Goal: Task Accomplishment & Management: Manage account settings

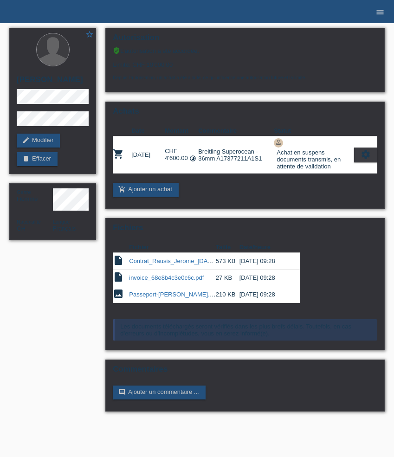
click at [382, 9] on icon "menu" at bounding box center [380, 11] width 9 height 9
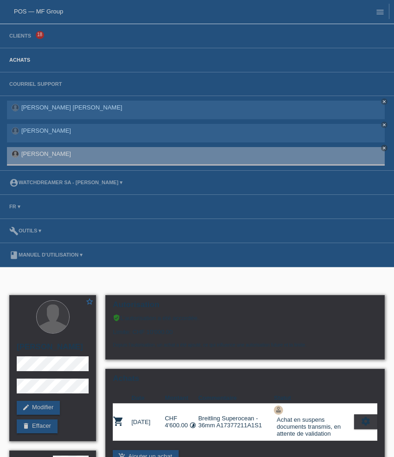
click at [21, 60] on link "Achats" at bounding box center [20, 60] width 30 height 6
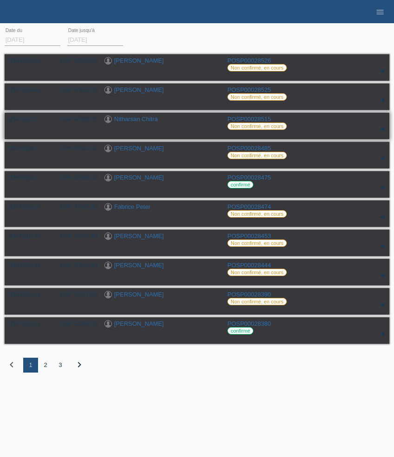
click at [151, 120] on link "Nitharsan Chitra" at bounding box center [136, 119] width 44 height 7
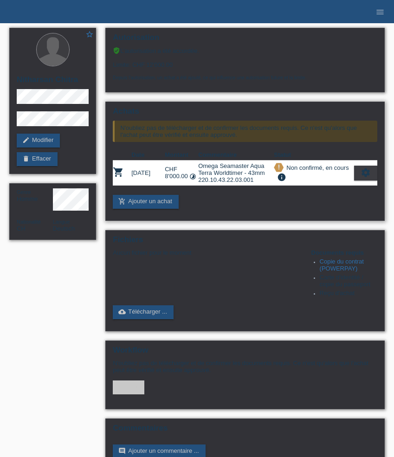
click at [366, 177] on icon "settings" at bounding box center [366, 173] width 10 height 10
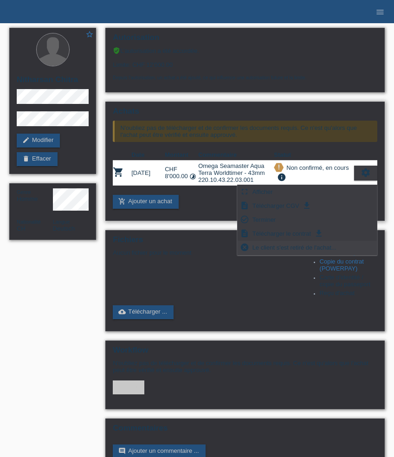
click at [284, 247] on span "Le client s'est retiré de l'achat..." at bounding box center [294, 247] width 87 height 11
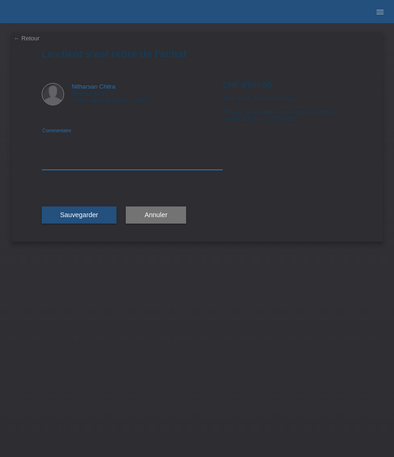
click at [94, 166] on textarea at bounding box center [133, 152] width 182 height 36
type textarea "Changement de référence"
click at [94, 217] on span "Sauvegarder" at bounding box center [79, 214] width 38 height 7
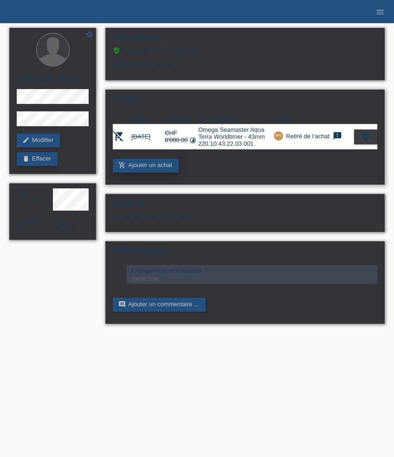
click at [158, 168] on link "add_shopping_cart Ajouter un achat" at bounding box center [146, 166] width 66 height 14
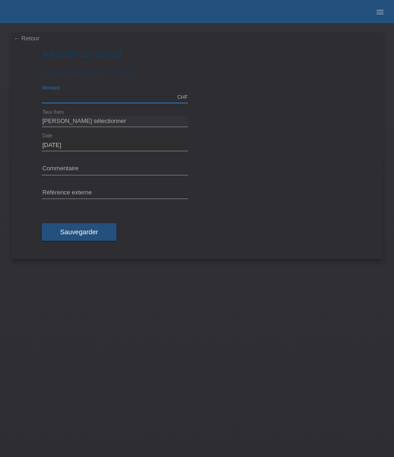
click at [97, 92] on input "text" at bounding box center [115, 97] width 146 height 12
type input "7625.00"
click at [110, 118] on select "Veuillez sélectionner 6 versements 12 versements 24 versements 36 versements 48…" at bounding box center [115, 121] width 146 height 11
select select "626"
click at [42, 116] on select "Veuillez sélectionner 6 versements 12 versements 24 versements 36 versements 48…" at bounding box center [115, 121] width 146 height 11
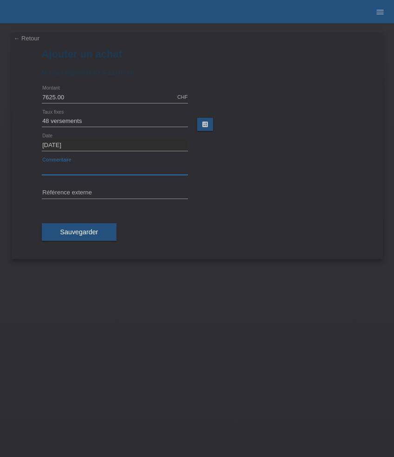
click at [84, 168] on input "text" at bounding box center [115, 169] width 146 height 12
paste input "Omega Speedmaster 57' - 40.5mm 332.10.41.51.03.001"
type input "Omega Speedmaster 57' - 40.5mm 332.10.41.51.03.001"
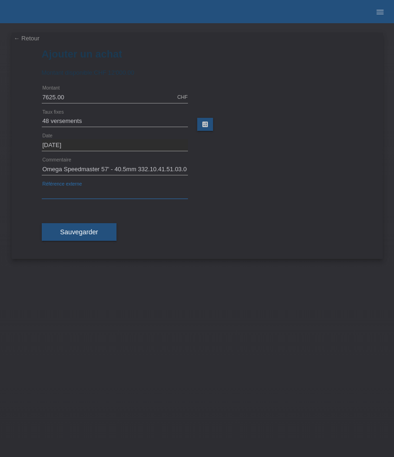
click at [136, 190] on input "text" at bounding box center [115, 194] width 146 height 12
paste input "534236"
type input "534236"
click at [102, 229] on button "Sauvegarder" at bounding box center [79, 232] width 75 height 18
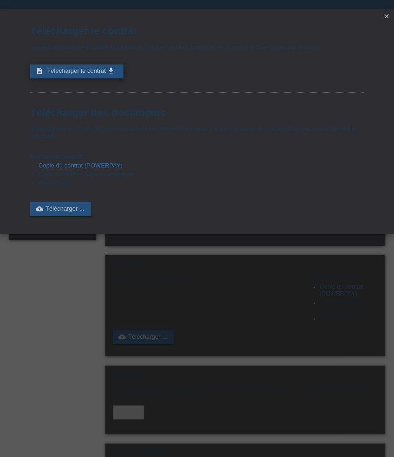
click at [94, 72] on span "Télécharger le contrat" at bounding box center [76, 70] width 59 height 7
click at [385, 18] on icon "close" at bounding box center [386, 16] width 7 height 7
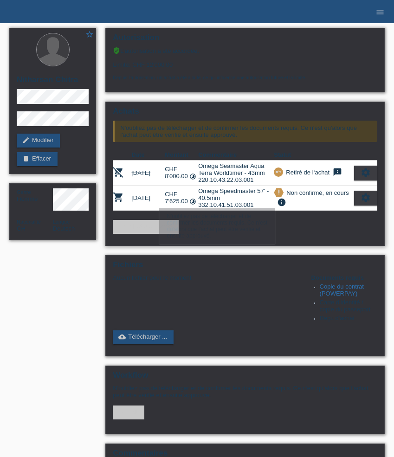
click at [372, 197] on div "settings" at bounding box center [365, 198] width 23 height 15
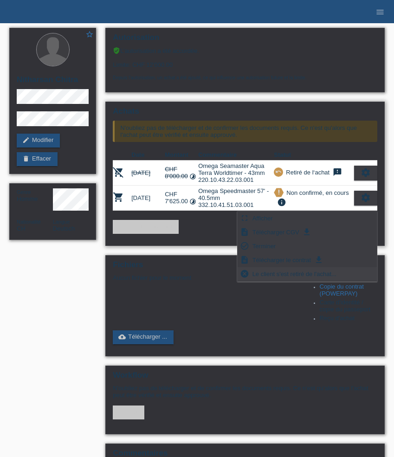
click at [308, 274] on span "Le client s'est retiré de l'achat..." at bounding box center [294, 273] width 87 height 11
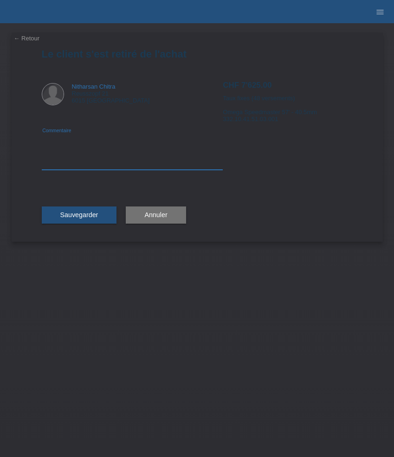
click at [85, 159] on textarea at bounding box center [133, 152] width 182 height 36
type textarea "Changement de référence"
click at [74, 218] on span "Sauvegarder" at bounding box center [79, 214] width 38 height 7
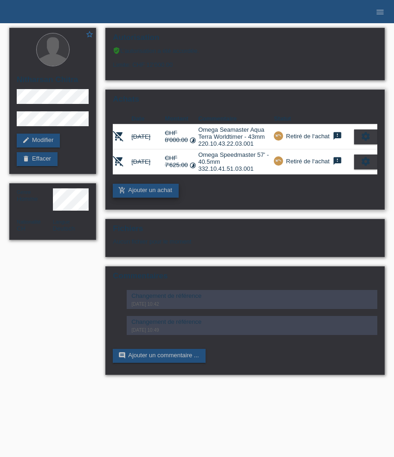
click at [153, 192] on link "add_shopping_cart Ajouter un achat" at bounding box center [146, 191] width 66 height 14
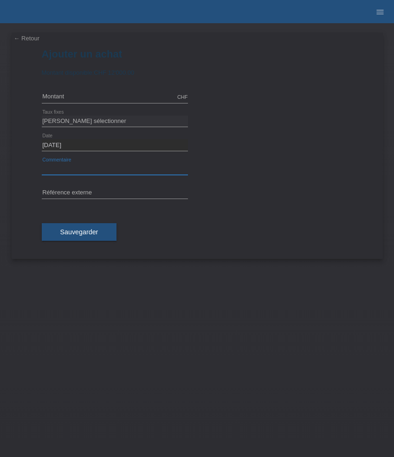
click at [74, 169] on input "text" at bounding box center [115, 169] width 146 height 12
paste input "Omega Speedmaster 57' - 40.5mm 332.10.41.51.03.001"
type input "Omega Speedmaster 57' - 40.5mm 332.10.41.51.03.001"
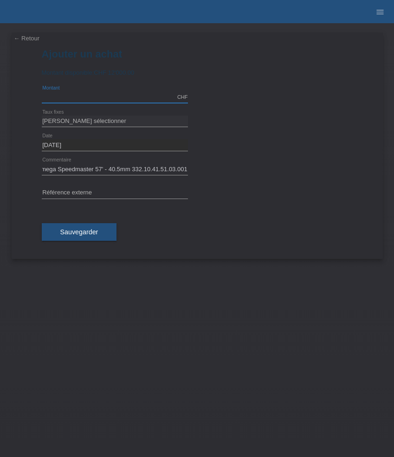
click at [88, 94] on input "text" at bounding box center [115, 97] width 146 height 12
type input "7667.00"
click at [95, 120] on select "Veuillez sélectionner 6 versements 12 versements 24 versements 36 versements 48…" at bounding box center [115, 121] width 146 height 11
select select "626"
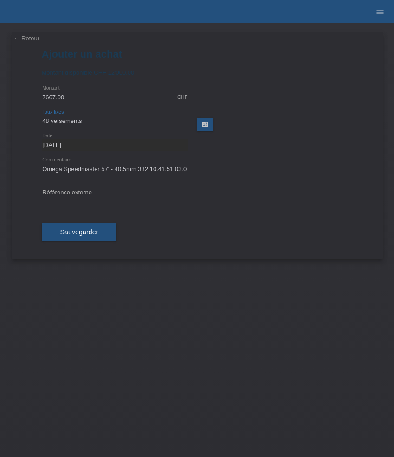
click at [42, 116] on select "Veuillez sélectionner 6 versements 12 versements 24 versements 36 versements 48…" at bounding box center [115, 121] width 146 height 11
click at [113, 189] on input "text" at bounding box center [115, 194] width 146 height 12
paste input "534236"
type input "534236"
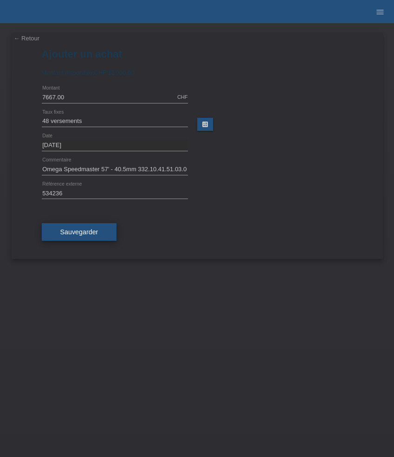
click at [85, 233] on span "Sauvegarder" at bounding box center [79, 232] width 38 height 7
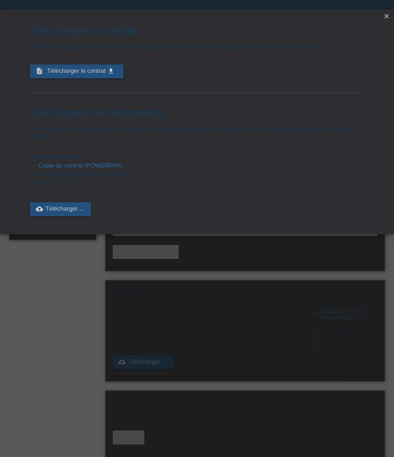
click at [87, 65] on div "Télécharger le contrat Veuillez télécharger le contrat maintenant. Ensuite, veu…" at bounding box center [197, 120] width 334 height 191
click at [87, 72] on span "Télécharger le contrat" at bounding box center [76, 70] width 59 height 7
